Goal: Task Accomplishment & Management: Manage account settings

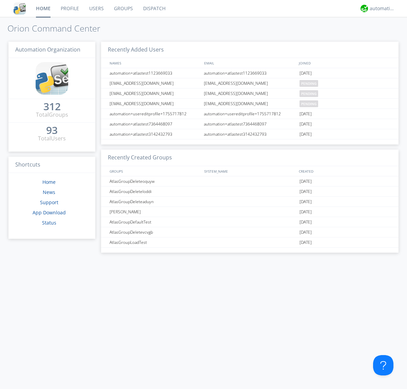
click at [96, 8] on link "Users" at bounding box center [96, 8] width 25 height 17
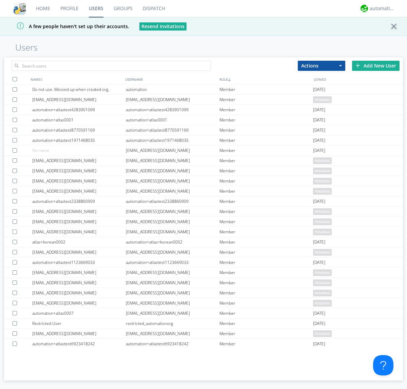
click at [376, 65] on div "Add New User" at bounding box center [375, 66] width 47 height 10
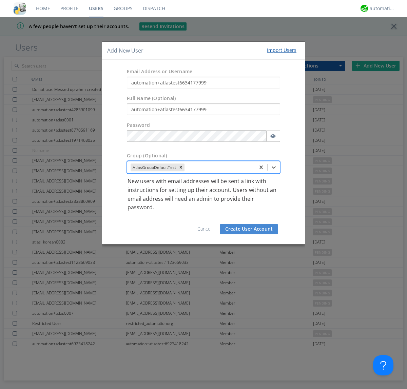
click at [249, 228] on button "Create User Account" at bounding box center [249, 229] width 58 height 10
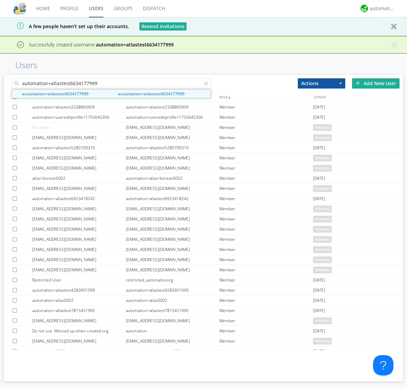
type input "automation+atlastest6634177999"
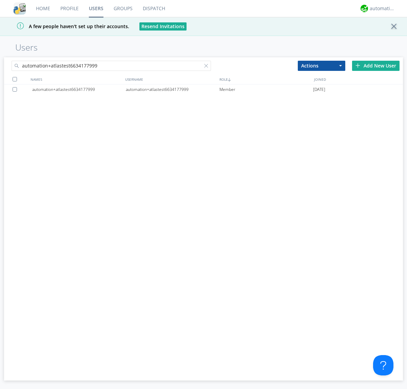
click at [172, 89] on div "automation+atlastest6634177999" at bounding box center [173, 89] width 94 height 10
